Goal: Transaction & Acquisition: Book appointment/travel/reservation

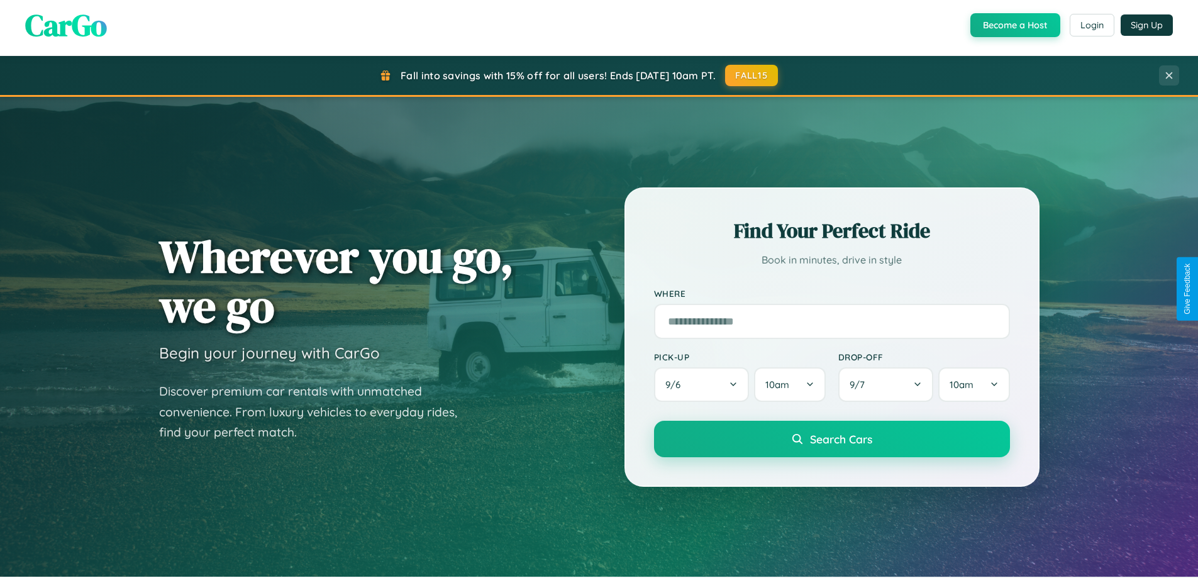
scroll to position [37, 0]
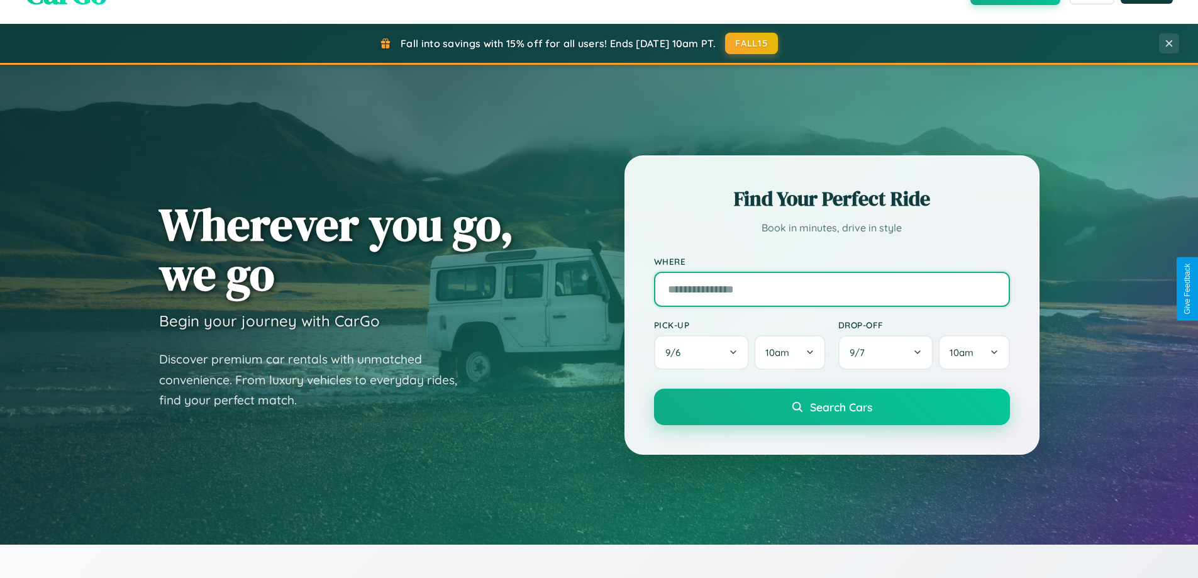
click at [832, 289] on input "text" at bounding box center [832, 289] width 356 height 35
type input "**********"
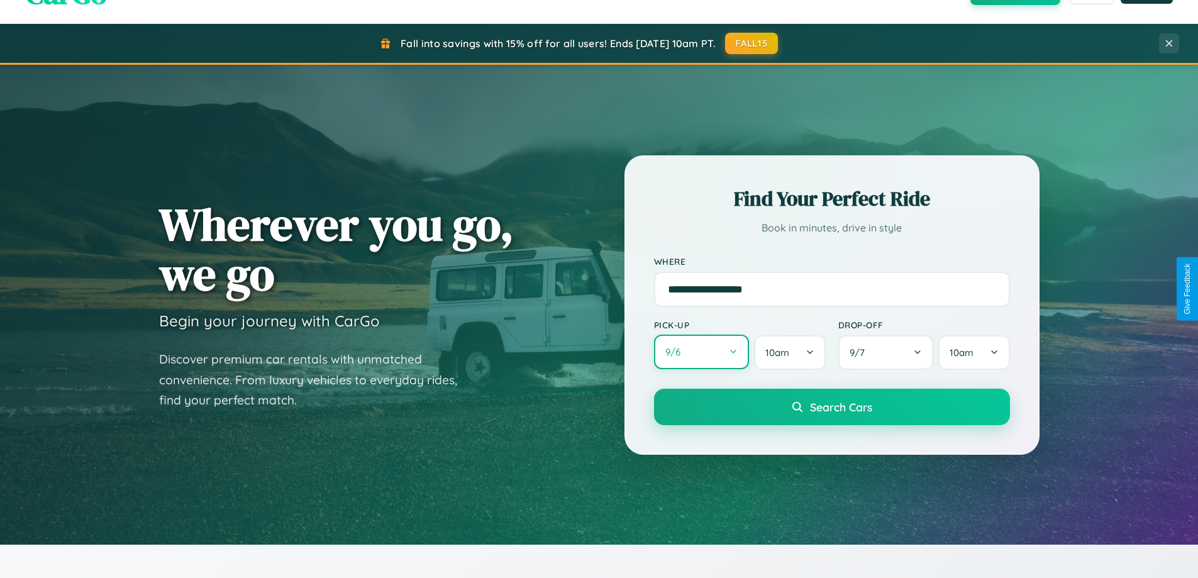
click at [701, 352] on button "9 / 6" at bounding box center [702, 352] width 96 height 35
select select "*"
select select "****"
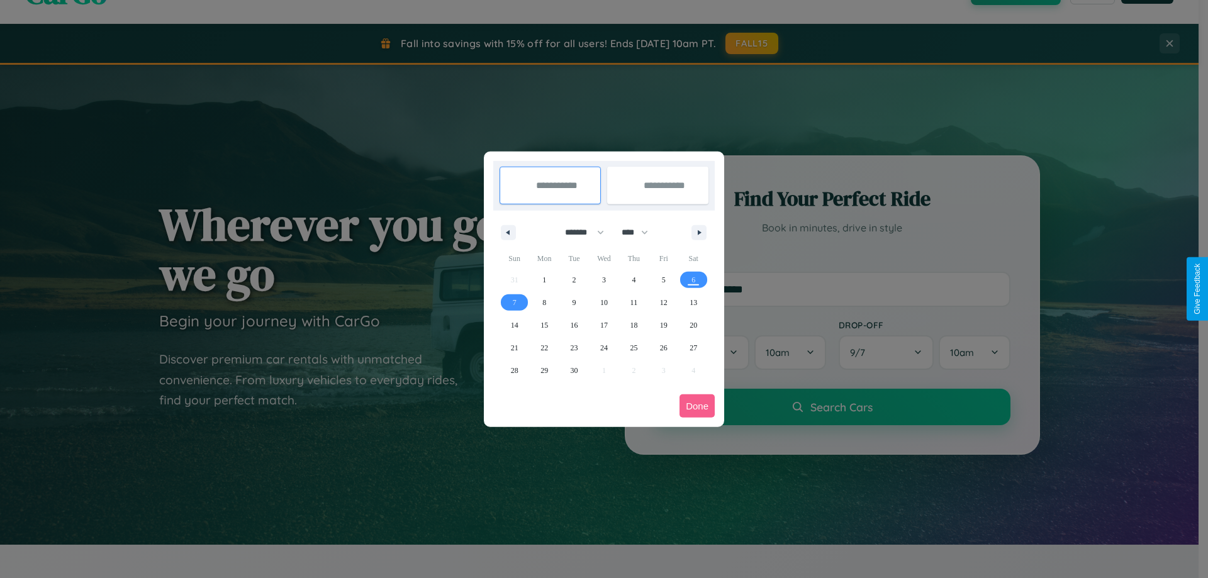
click at [579, 232] on select "******* ******** ***** ***** *** **** **** ****** ********* ******* ******** **…" at bounding box center [582, 232] width 53 height 21
select select "*"
click at [640, 232] on select "**** **** **** **** **** **** **** **** **** **** **** **** **** **** **** ****…" at bounding box center [634, 232] width 38 height 21
select select "****"
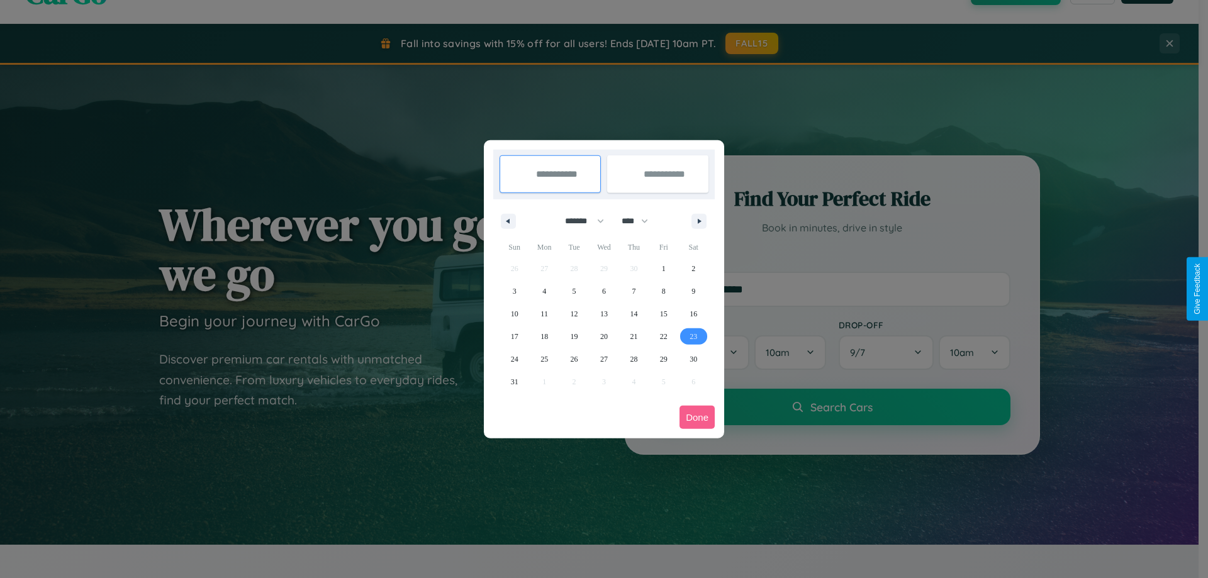
click at [693, 336] on span "23" at bounding box center [694, 336] width 8 height 23
type input "**********"
click at [699, 221] on icon "button" at bounding box center [701, 221] width 6 height 5
select select "*"
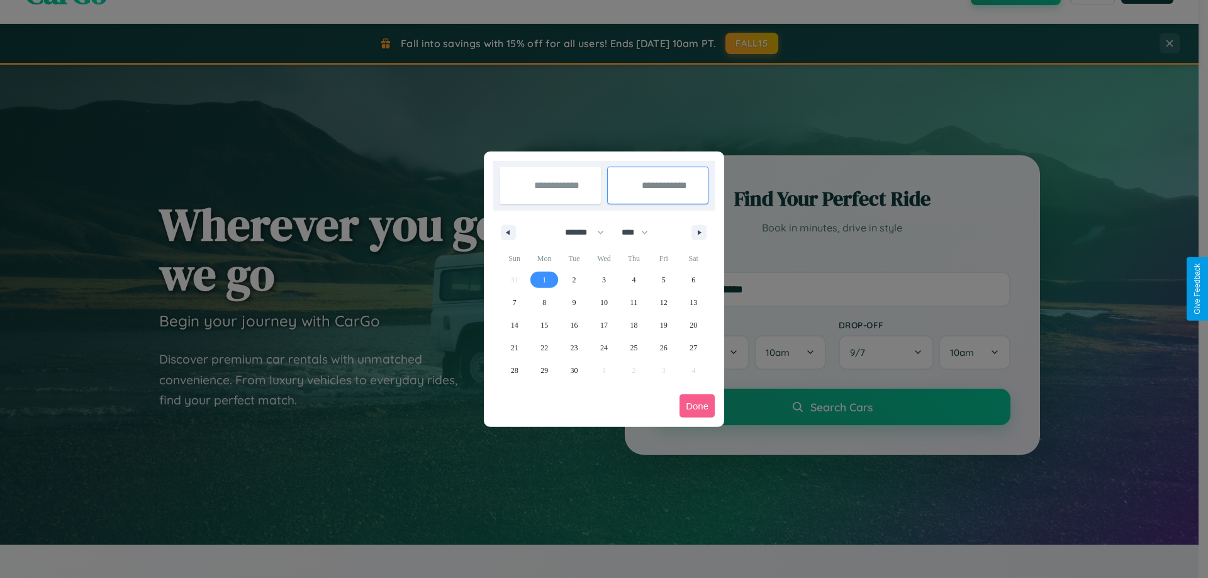
click at [544, 279] on span "1" at bounding box center [544, 280] width 4 height 23
type input "**********"
select select "*"
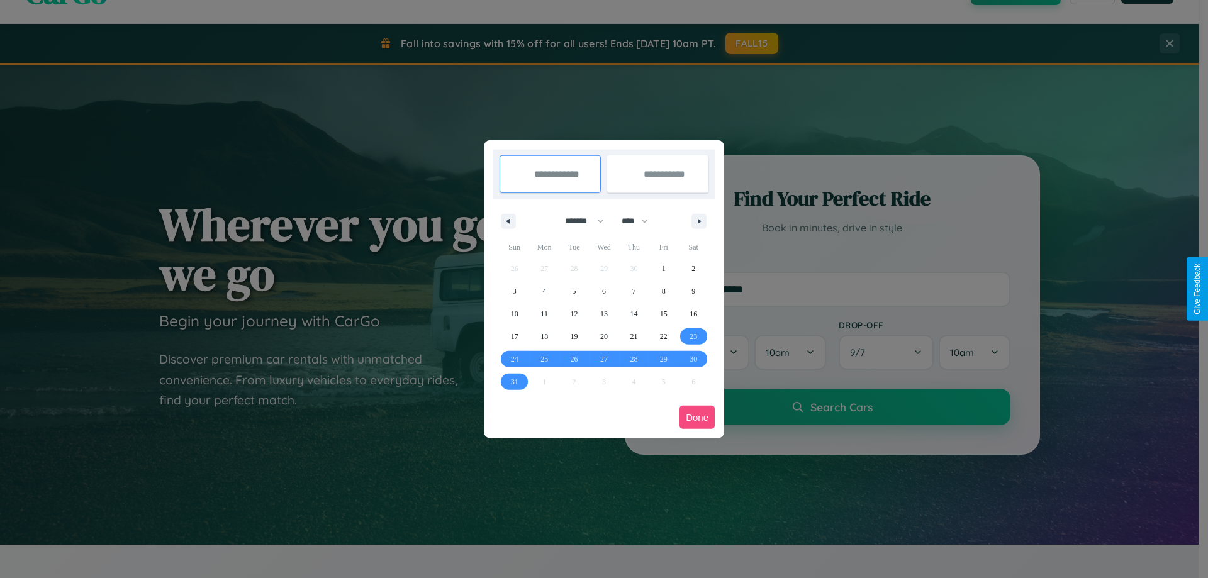
click at [697, 417] on button "Done" at bounding box center [696, 417] width 35 height 23
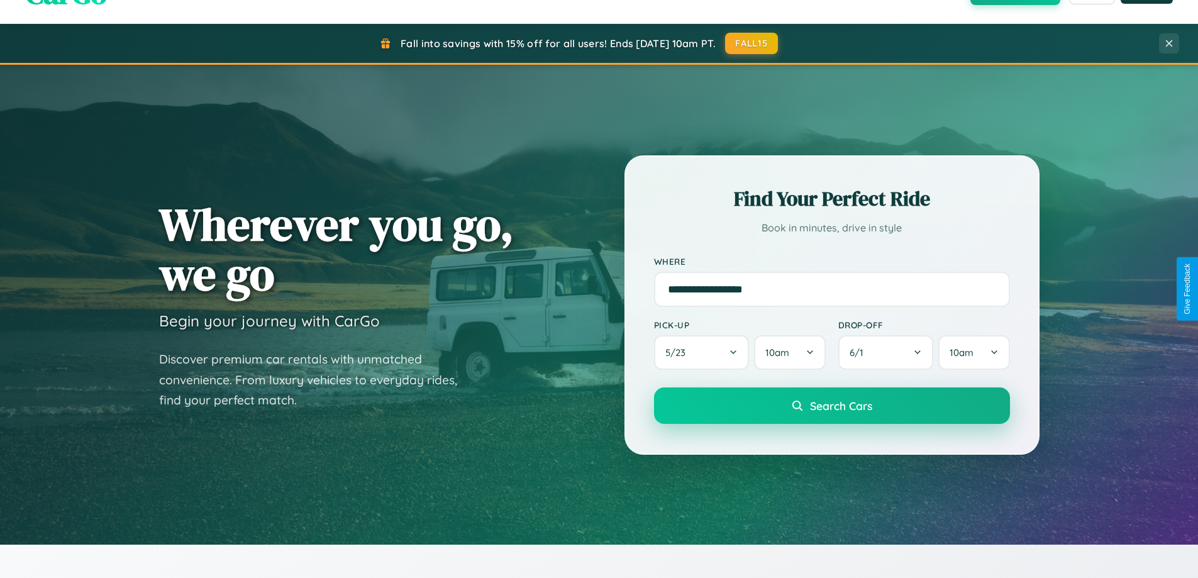
click at [832, 406] on span "Search Cars" at bounding box center [841, 406] width 62 height 14
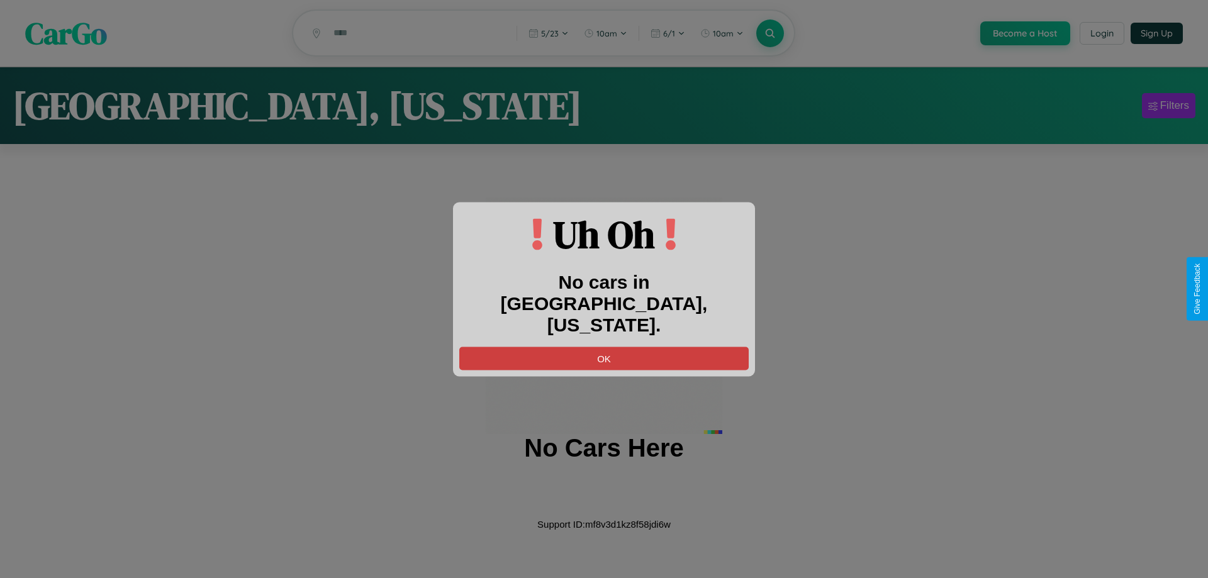
click at [604, 347] on button "OK" at bounding box center [603, 358] width 289 height 23
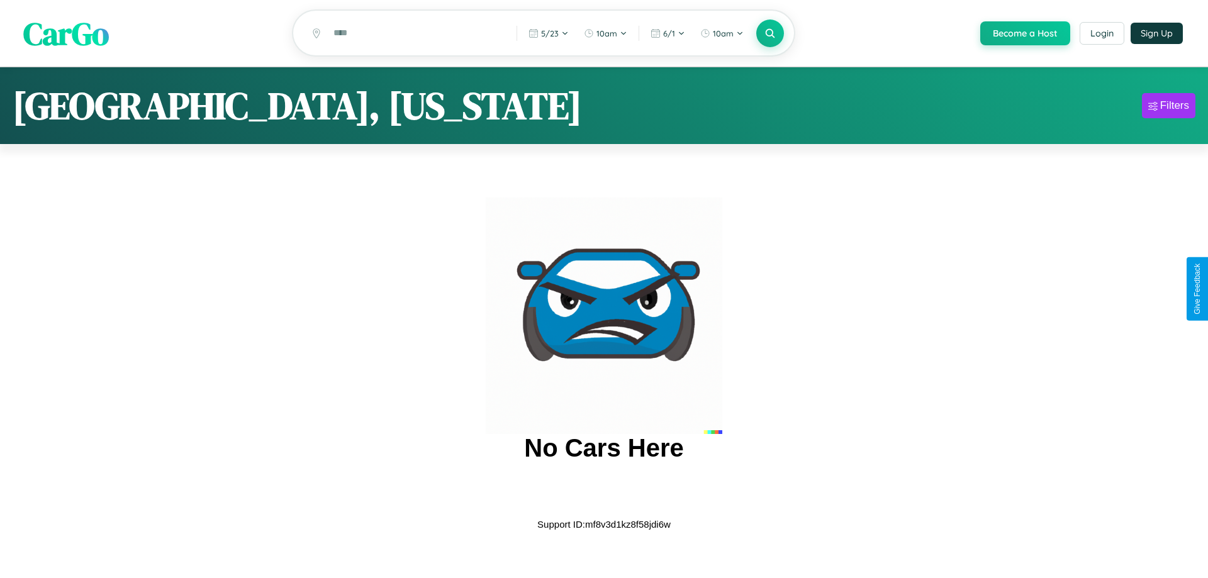
click at [66, 34] on span "CarGo" at bounding box center [66, 32] width 86 height 43
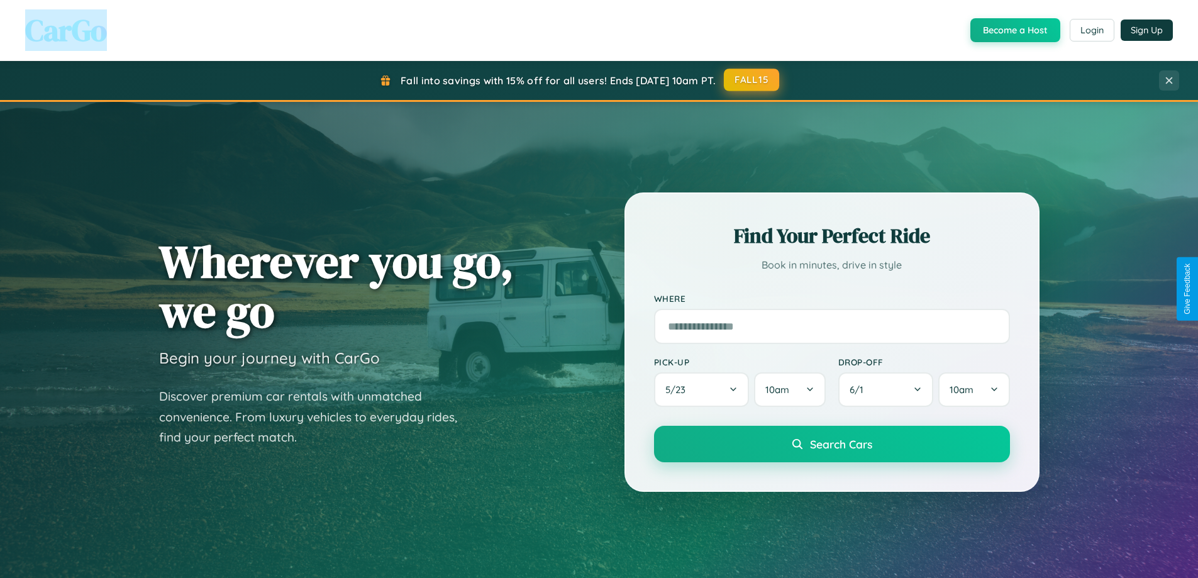
click at [752, 80] on button "FALL15" at bounding box center [751, 80] width 55 height 23
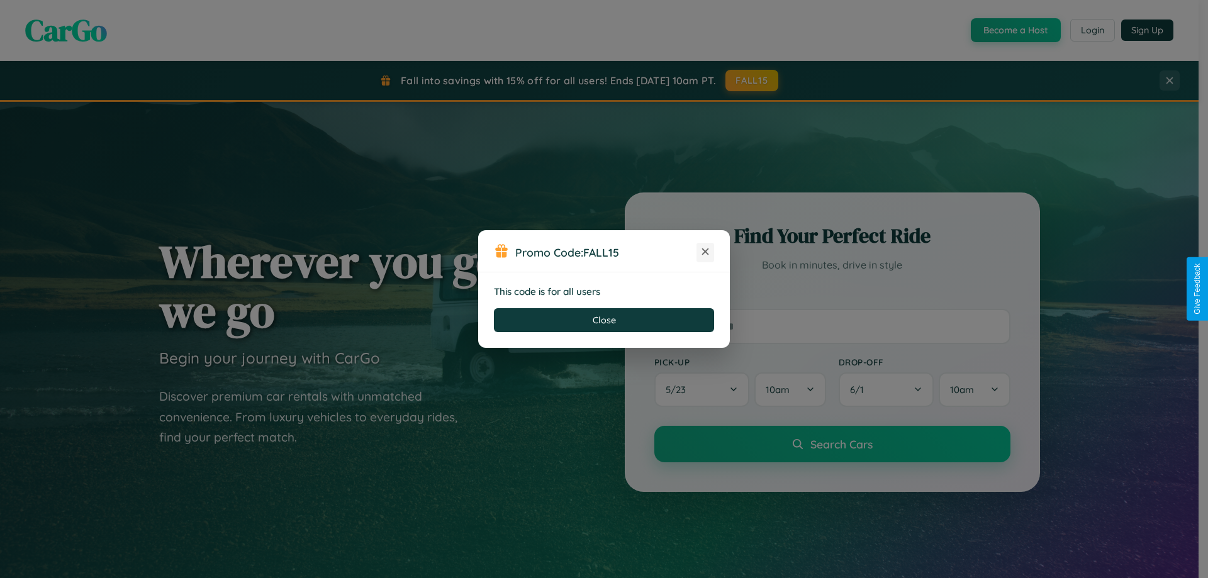
click at [705, 252] on icon at bounding box center [705, 251] width 13 height 13
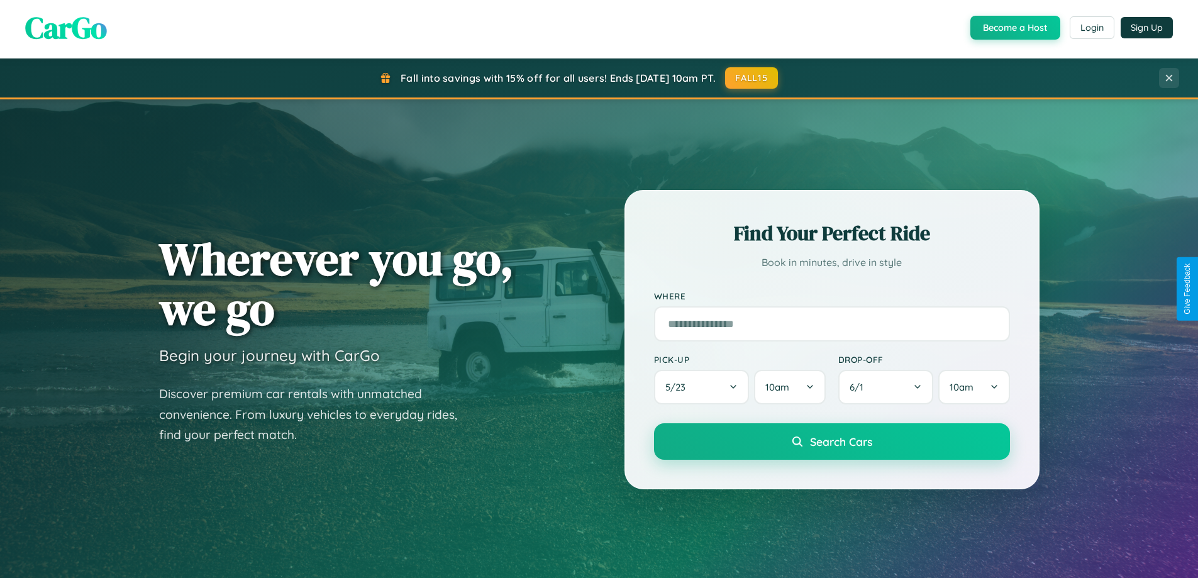
scroll to position [2421, 0]
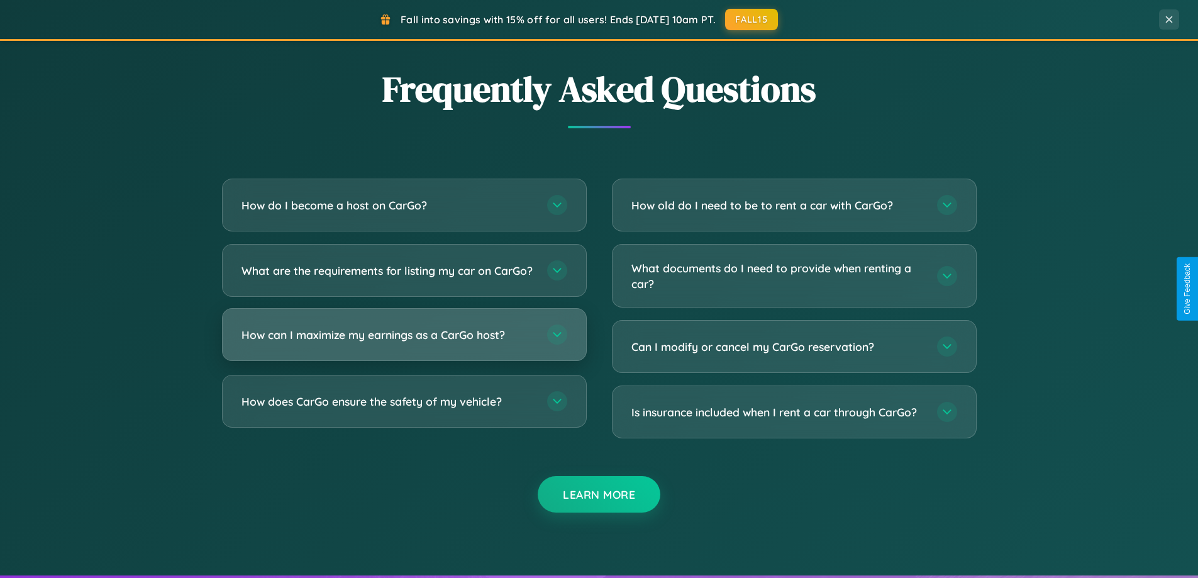
click at [404, 343] on h3 "How can I maximize my earnings as a CarGo host?" at bounding box center [388, 335] width 293 height 16
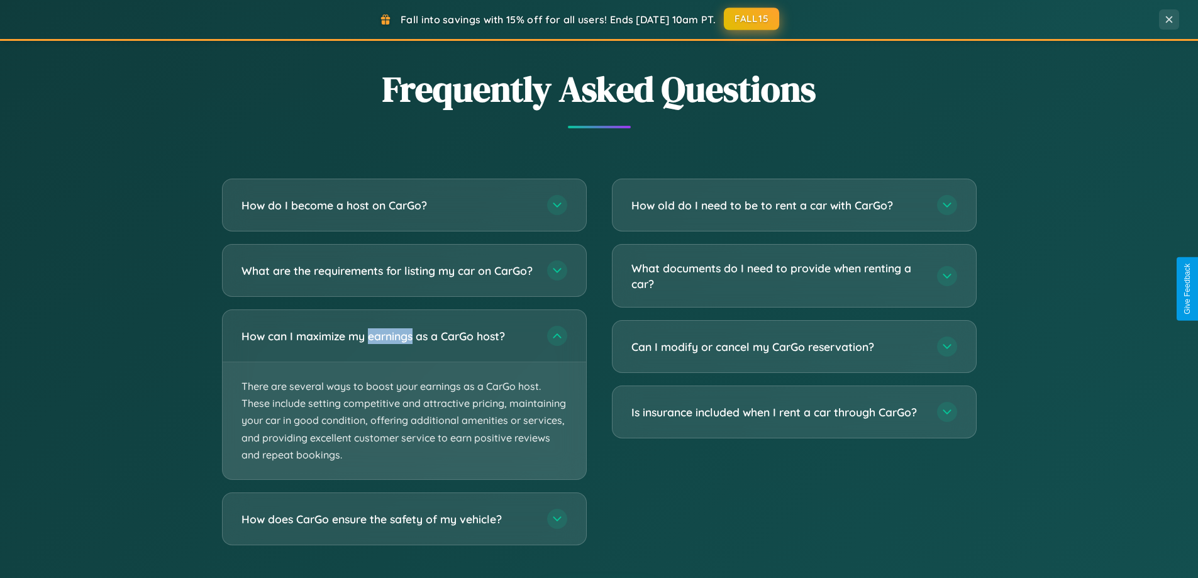
click at [752, 19] on button "FALL15" at bounding box center [751, 19] width 55 height 23
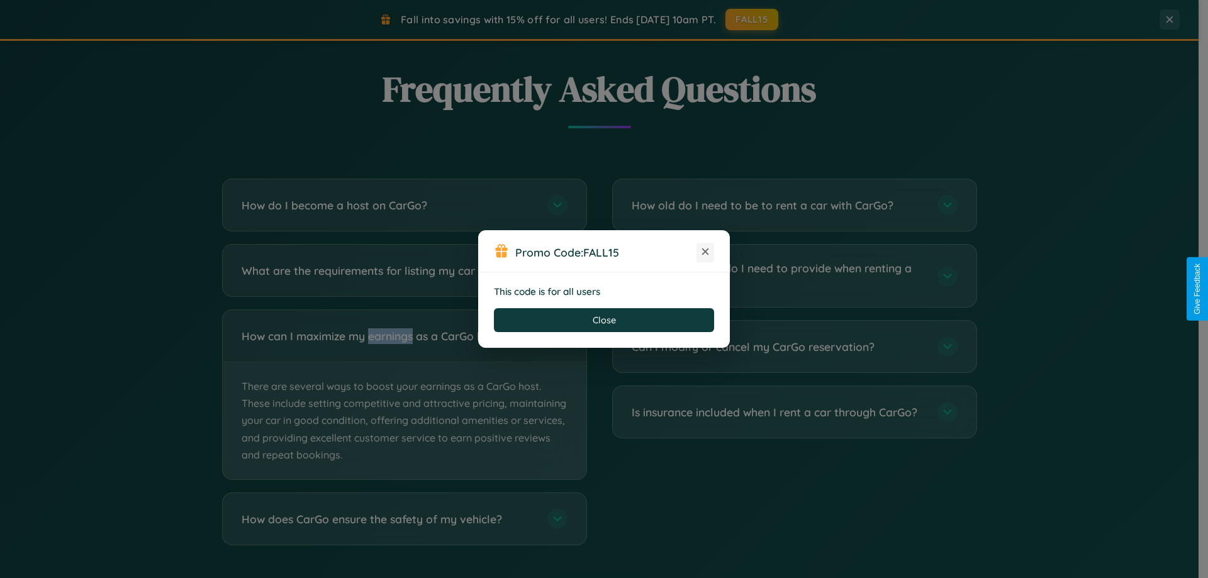
click at [705, 252] on icon at bounding box center [705, 251] width 13 height 13
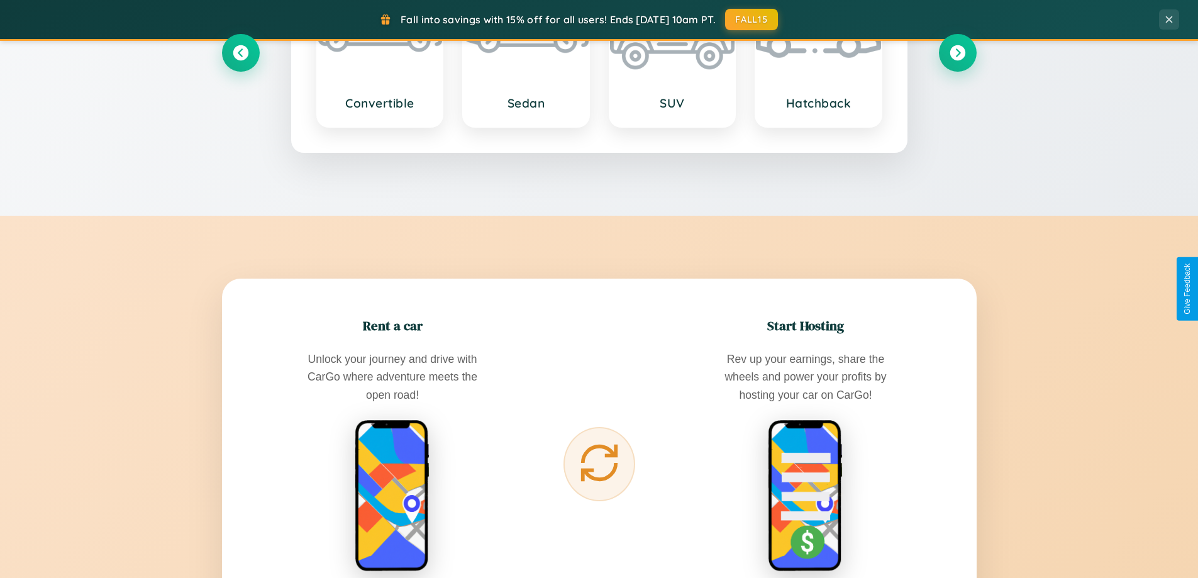
scroll to position [542, 0]
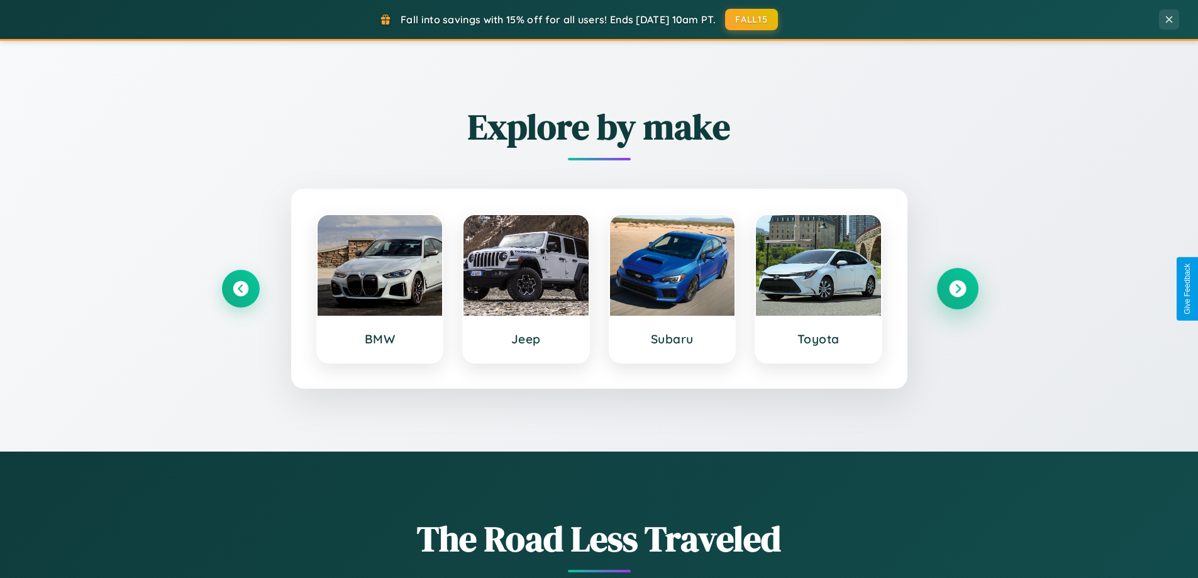
click at [958, 289] on icon at bounding box center [957, 289] width 17 height 17
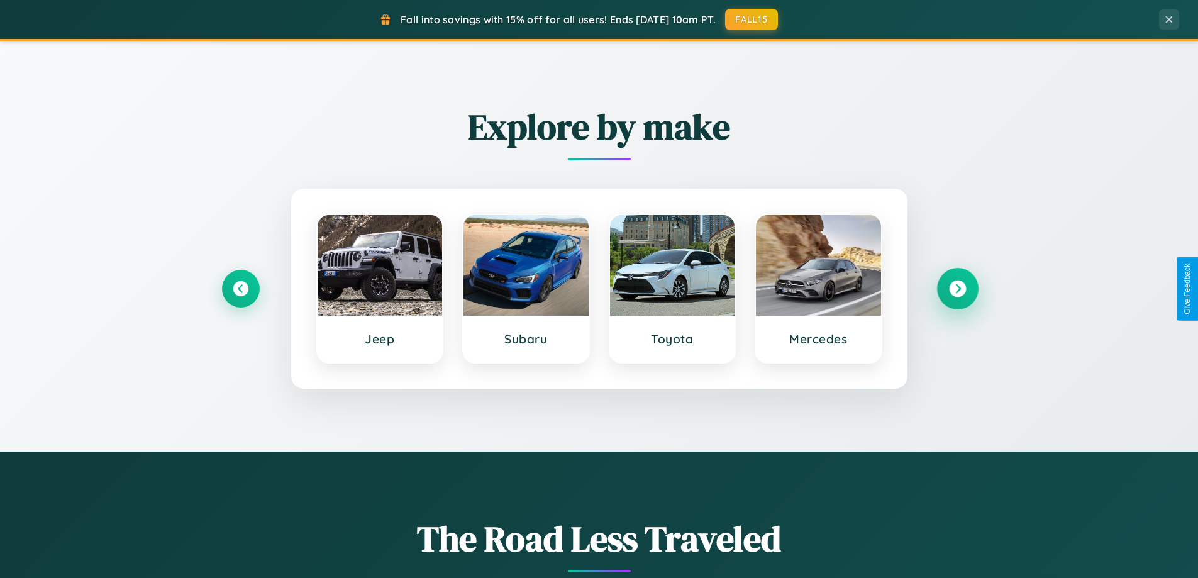
click at [958, 289] on icon at bounding box center [957, 289] width 17 height 17
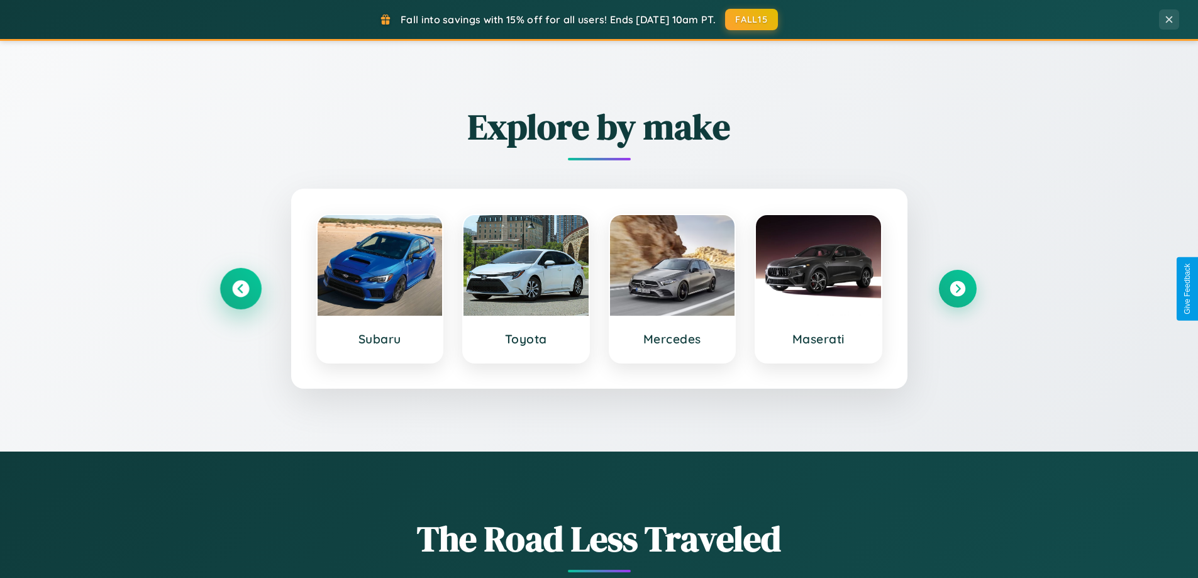
click at [240, 289] on icon at bounding box center [240, 289] width 17 height 17
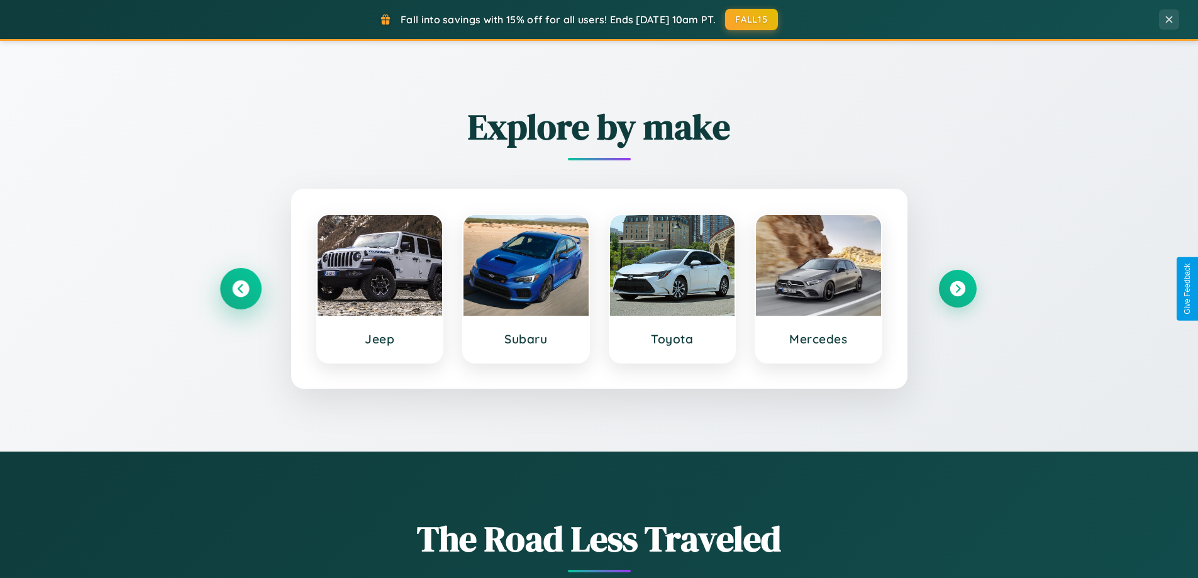
click at [240, 289] on icon at bounding box center [240, 289] width 17 height 17
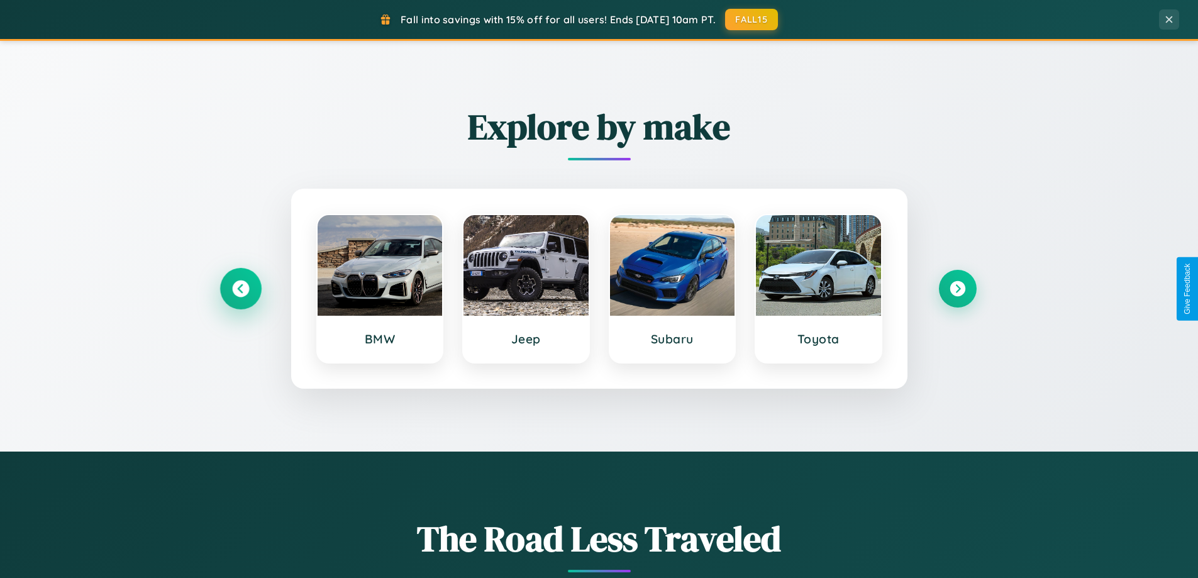
click at [240, 289] on icon at bounding box center [240, 289] width 17 height 17
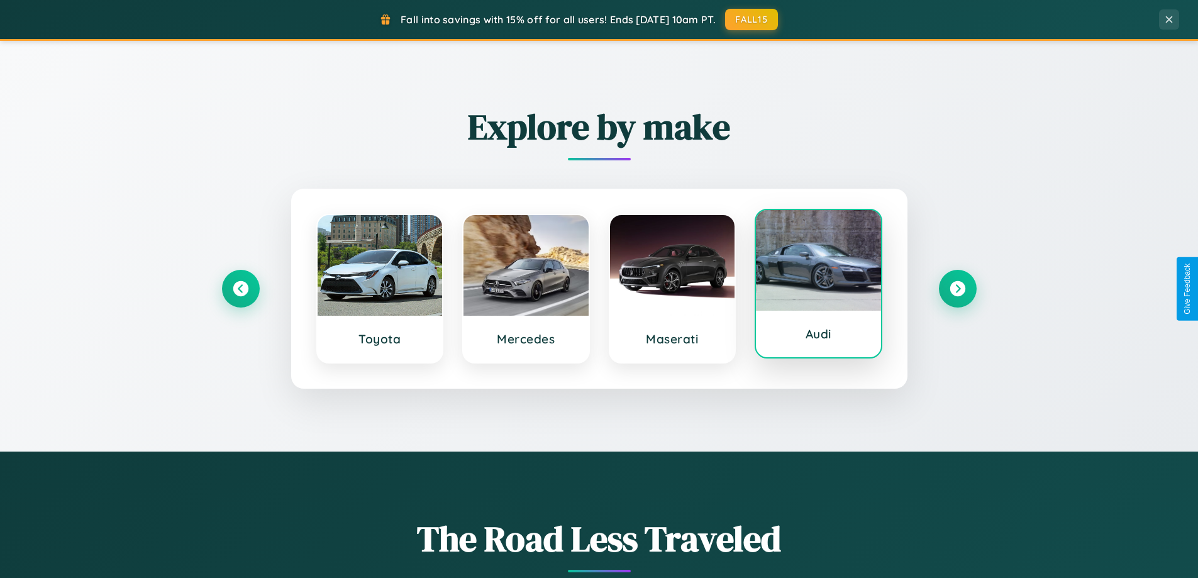
click at [818, 284] on div at bounding box center [818, 260] width 125 height 101
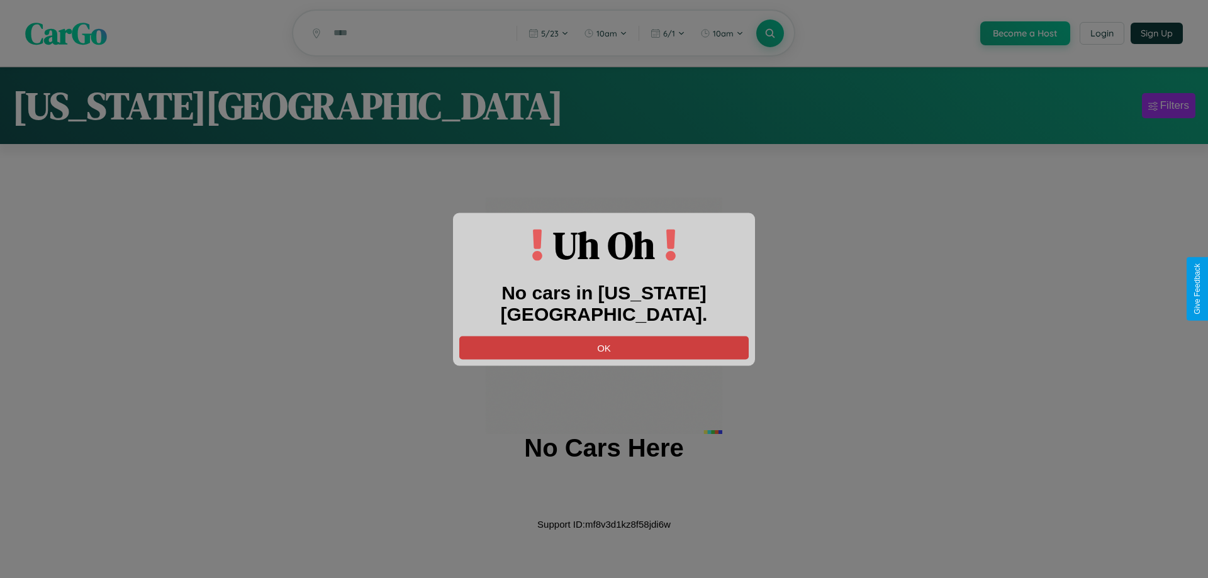
click at [604, 336] on button "OK" at bounding box center [603, 347] width 289 height 23
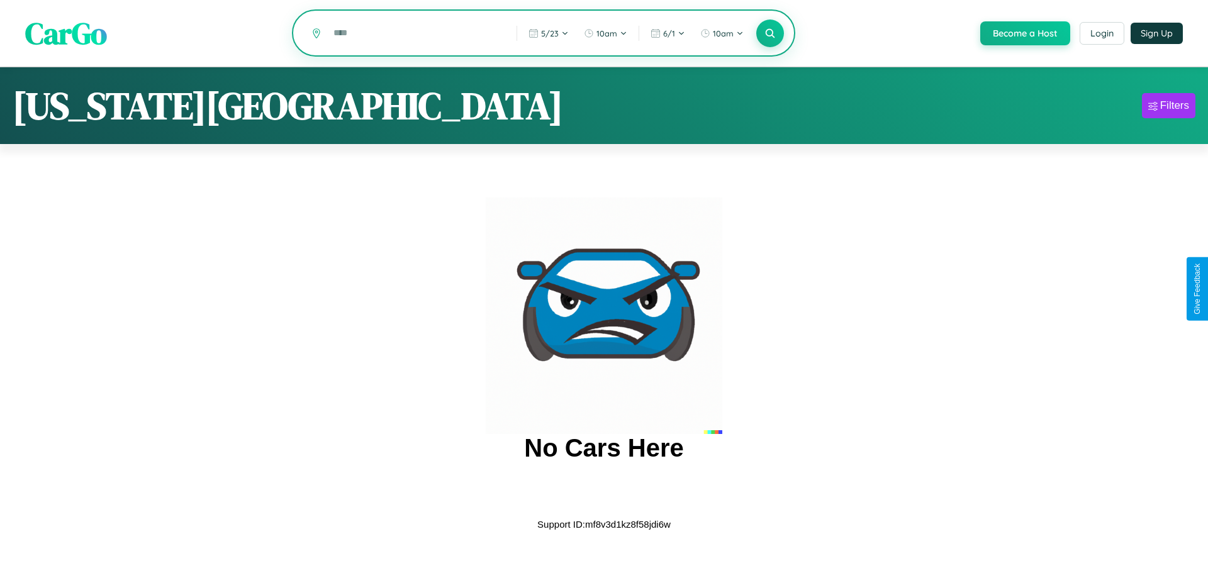
click at [415, 34] on input "text" at bounding box center [415, 33] width 177 height 22
click at [769, 34] on icon at bounding box center [770, 33] width 12 height 12
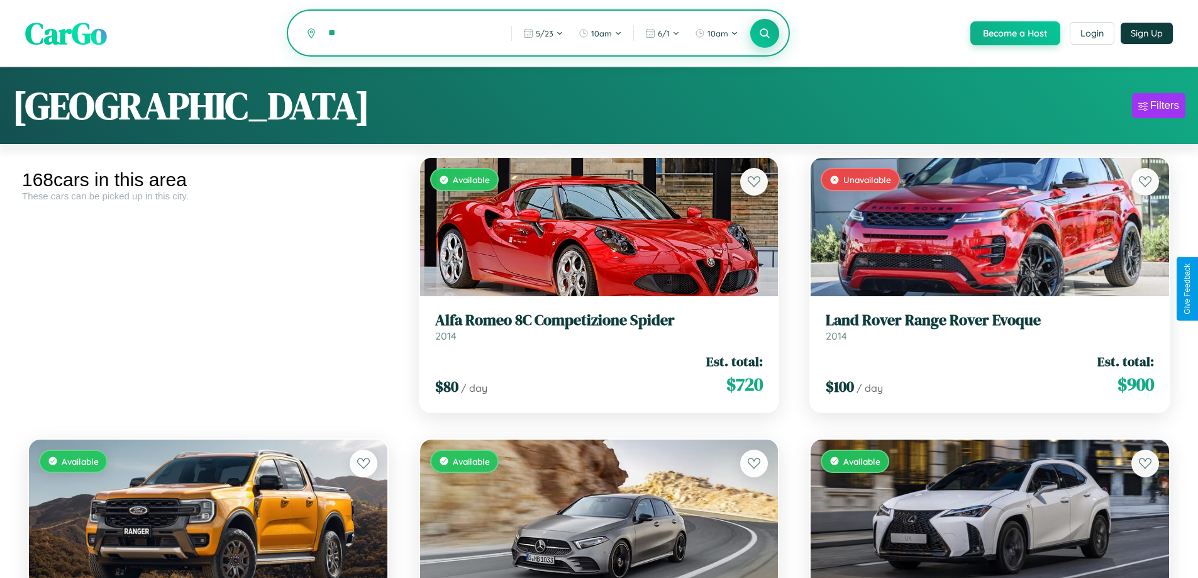
type input "*"
type input "********"
click at [764, 34] on icon at bounding box center [765, 33] width 12 height 12
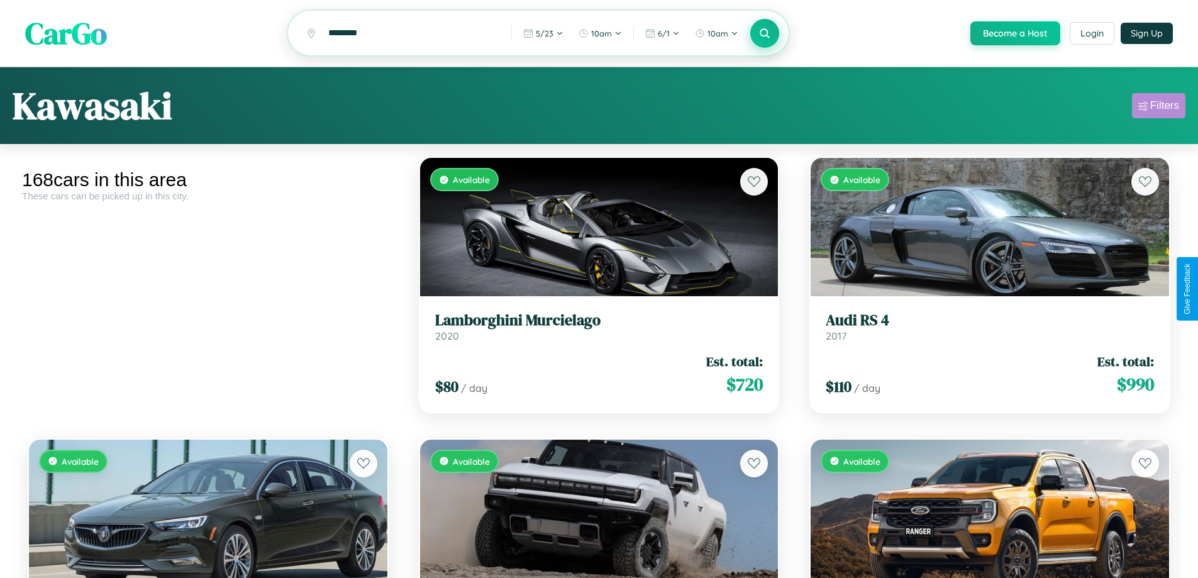
click at [1159, 108] on div "Filters" at bounding box center [1165, 105] width 29 height 13
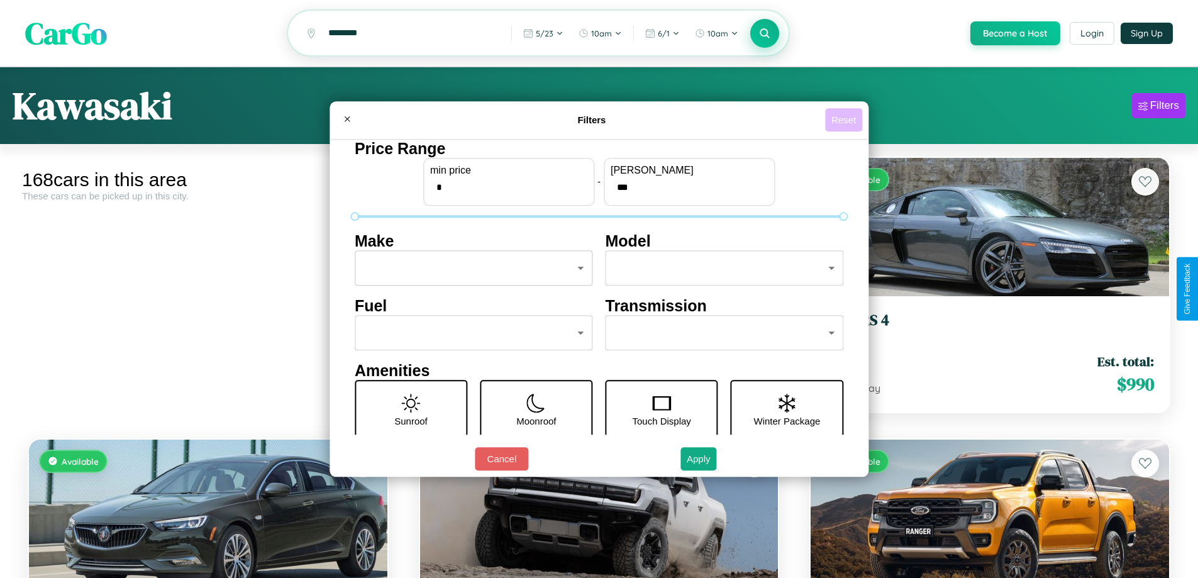
click at [846, 120] on button "Reset" at bounding box center [843, 119] width 37 height 23
